Goal: Book appointment/travel/reservation

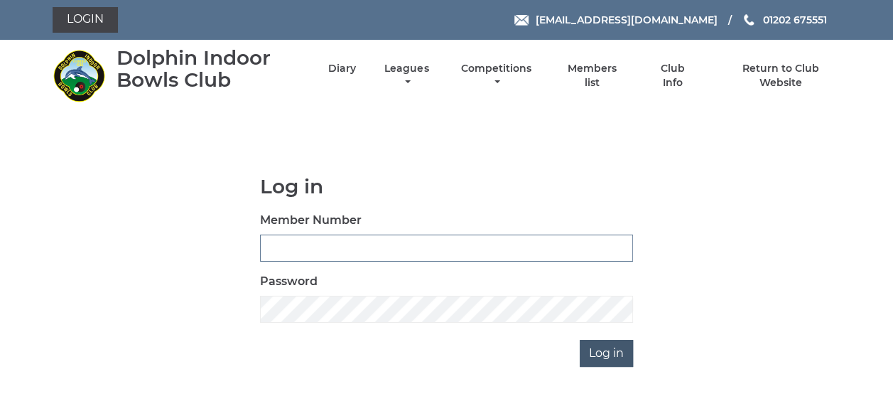
type input "3863"
click at [606, 352] on input "Log in" at bounding box center [606, 353] width 53 height 27
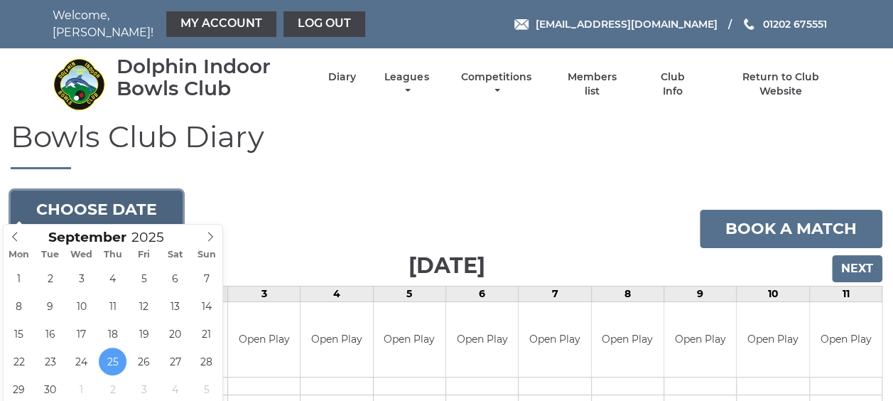
click at [126, 195] on button "Choose date" at bounding box center [97, 209] width 172 height 38
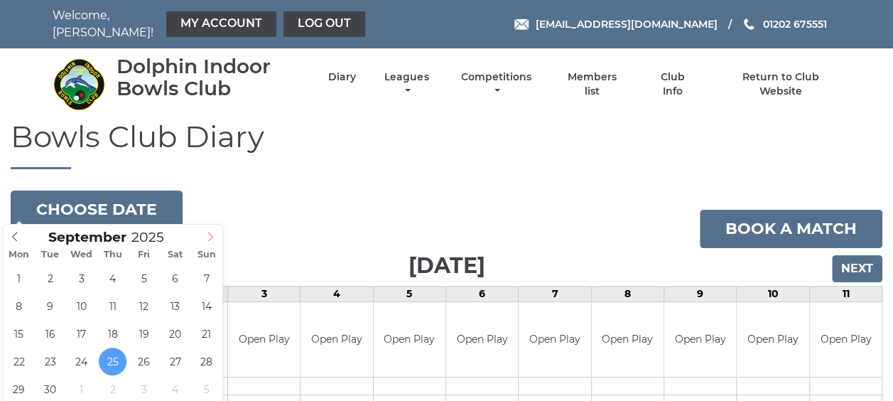
click at [213, 234] on icon at bounding box center [210, 237] width 10 height 10
type input "2025-10-09"
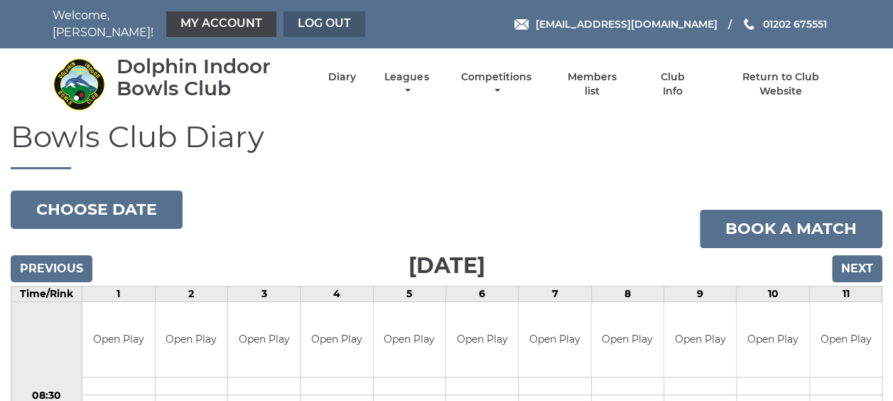
click at [320, 23] on link "Log out" at bounding box center [324, 24] width 82 height 26
